Goal: Task Accomplishment & Management: Use online tool/utility

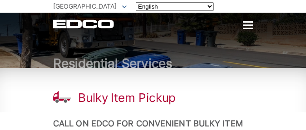
scroll to position [136, 0]
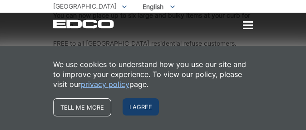
click at [139, 103] on span "I agree" at bounding box center [140, 106] width 36 height 17
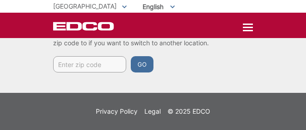
scroll to position [547, 0]
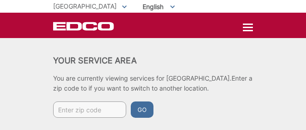
click at [96, 110] on input "Enter zip code" at bounding box center [89, 110] width 73 height 16
type input "90621"
click at [131, 102] on button "Go" at bounding box center [142, 110] width 23 height 16
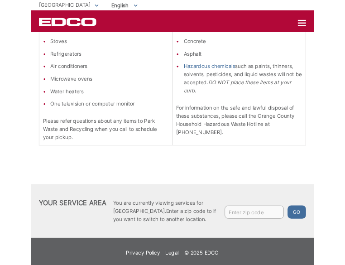
scroll to position [335, 0]
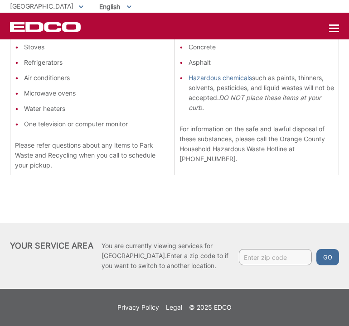
click at [329, 26] on div at bounding box center [334, 29] width 10 height 8
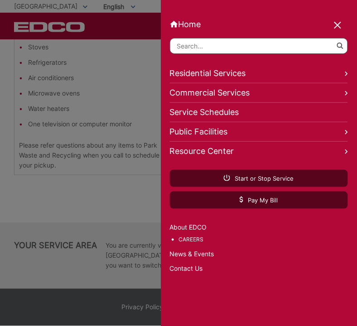
click at [339, 24] on div at bounding box center [338, 25] width 13 height 13
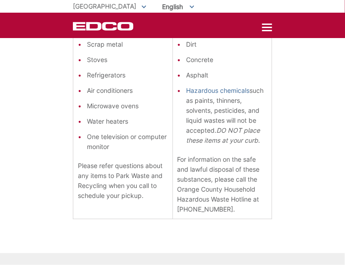
scroll to position [396, 0]
